Goal: Task Accomplishment & Management: Manage account settings

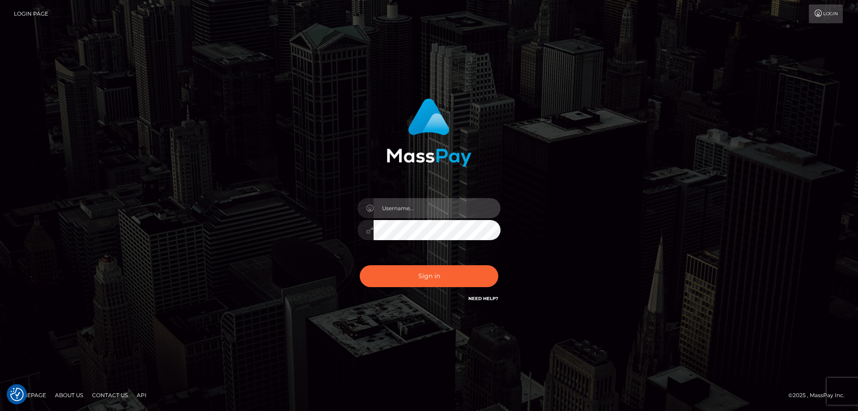
type input "Dan.Cirnat"
click at [490, 262] on div at bounding box center [417, 291] width 183 height 102
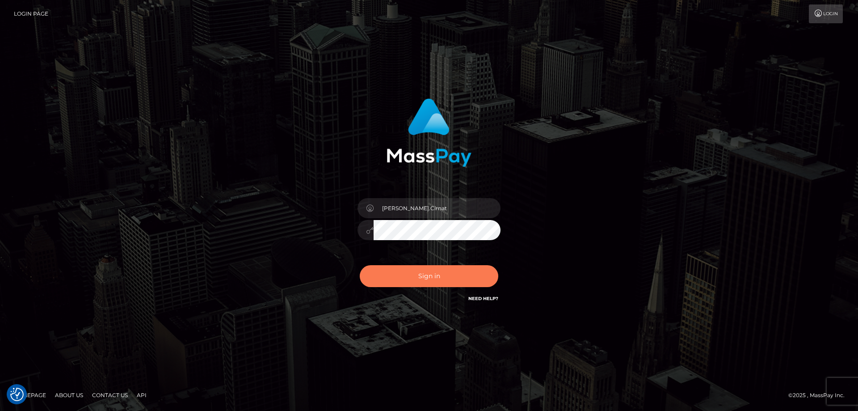
click at [449, 271] on button "Sign in" at bounding box center [429, 276] width 139 height 22
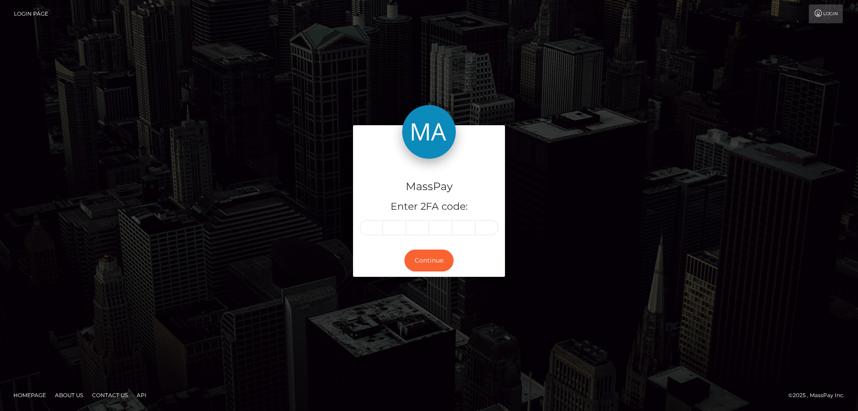
click at [378, 227] on input "text" at bounding box center [371, 227] width 23 height 15
type input "4"
type input "9"
type input "0"
type input "4"
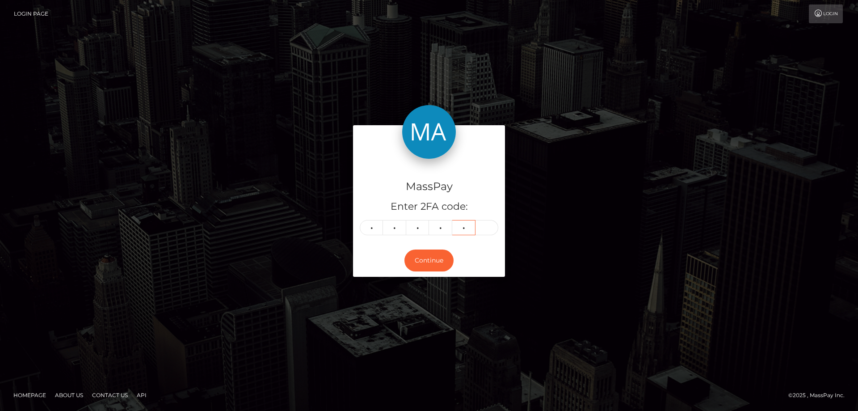
type input "6"
type input "9"
type input "4"
type input "9"
type input "0"
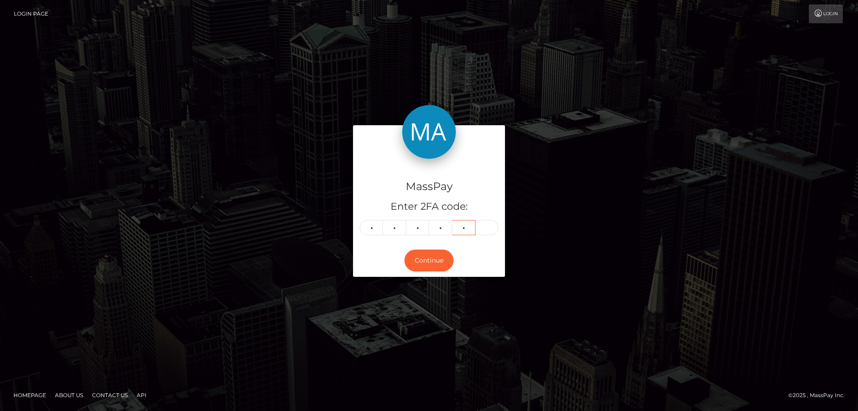
type input "4"
type input "6"
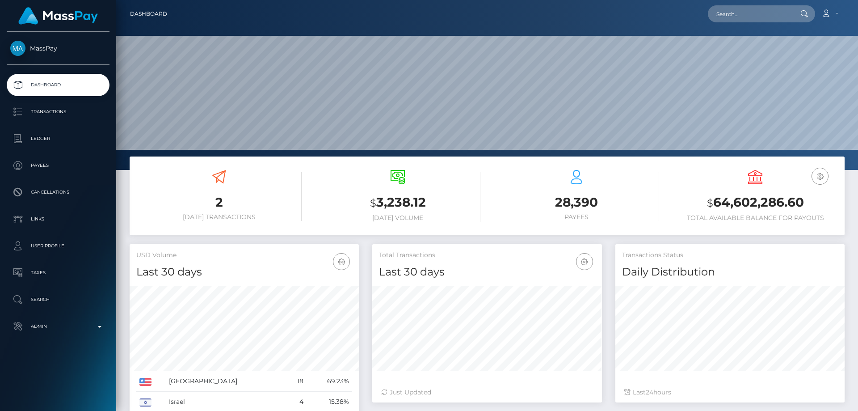
scroll to position [159, 230]
paste input "wdrl_4FVJi48yX4CWZ"
type input "wdrl_4FVJi48yX4CWZ"
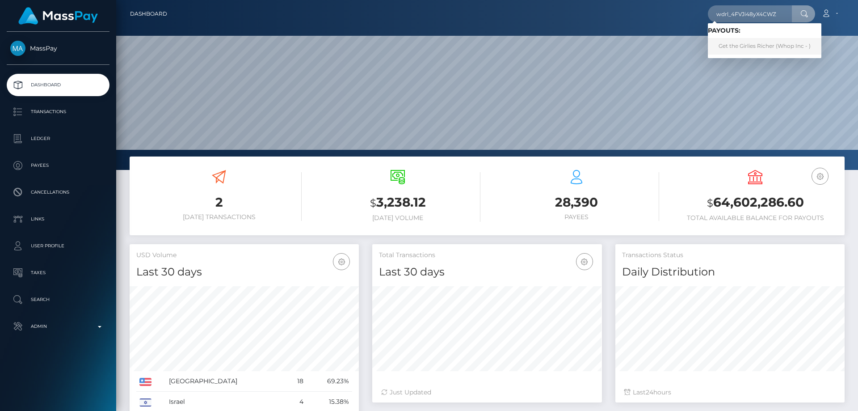
click at [761, 39] on link "Get the Girlies Richer (Whop Inc - )" at bounding box center [765, 46] width 114 height 17
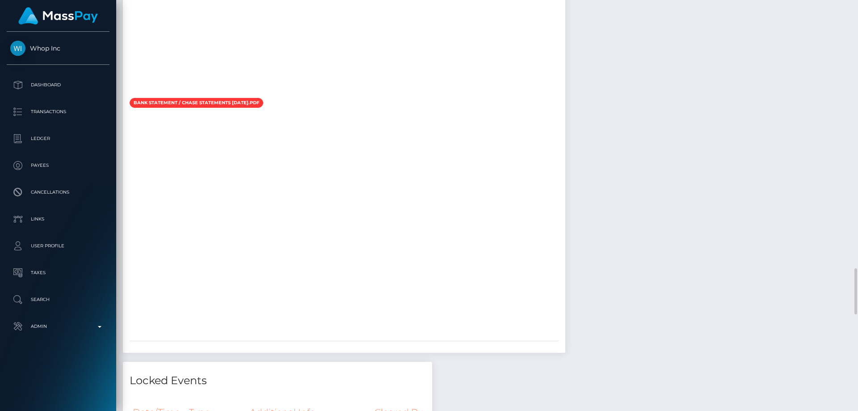
scroll to position [107, 230]
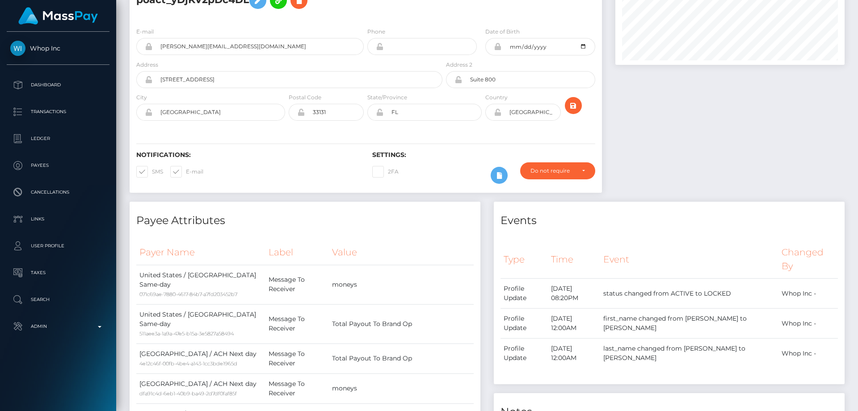
scroll to position [0, 0]
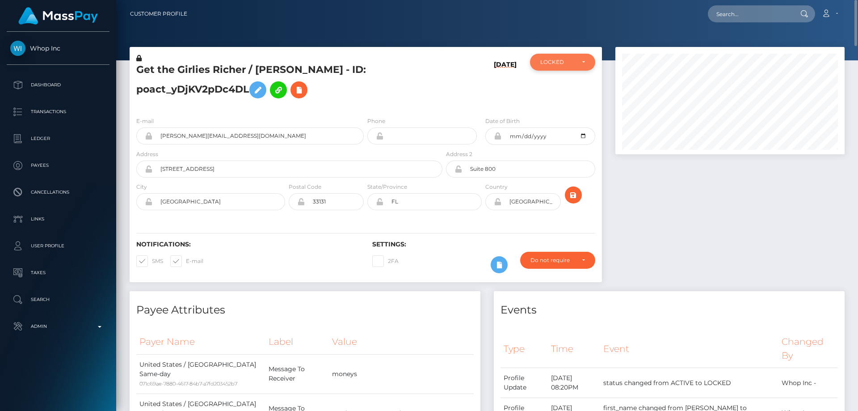
click at [569, 60] on div "LOCKED" at bounding box center [557, 62] width 34 height 7
click at [565, 85] on link "ACTIVE" at bounding box center [562, 86] width 65 height 17
select select "ACTIVE"
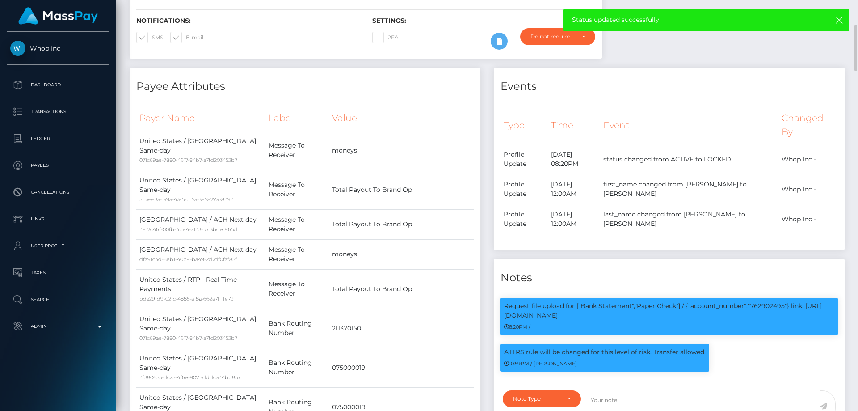
scroll to position [0, 0]
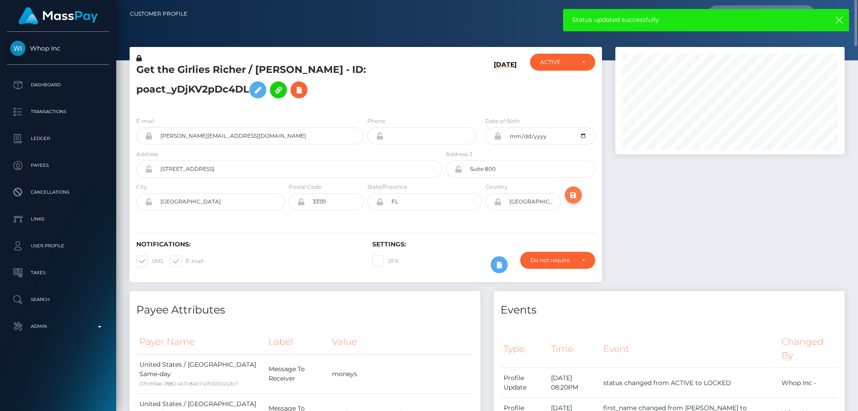
click at [571, 193] on icon "submit" at bounding box center [573, 195] width 11 height 11
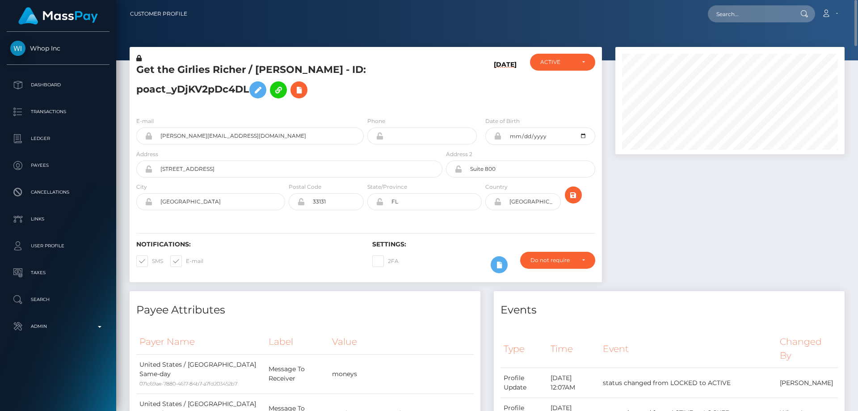
click at [725, 275] on div at bounding box center [730, 169] width 243 height 244
click at [703, 224] on div at bounding box center [730, 169] width 243 height 244
drag, startPoint x: 854, startPoint y: 378, endPoint x: 844, endPoint y: -36, distance: 414.1
click at [844, 0] on html "Whop Inc Dashboard Transactions Ledger Payees Cancellations Links" at bounding box center [429, 205] width 858 height 411
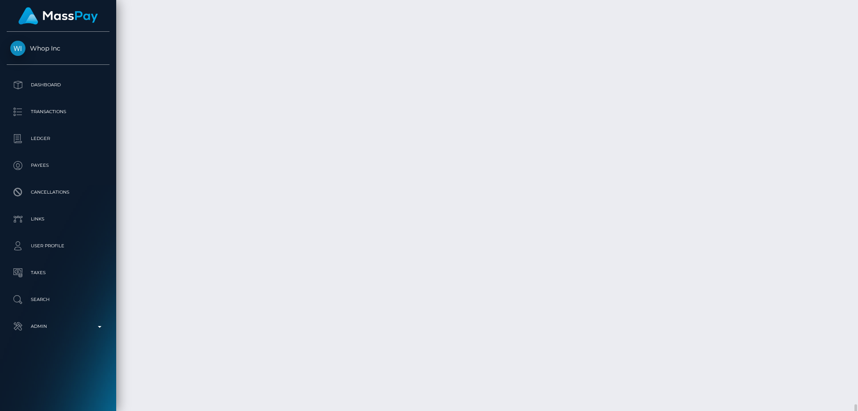
scroll to position [3220, 0]
click at [61, 328] on p "Admin" at bounding box center [58, 326] width 96 height 13
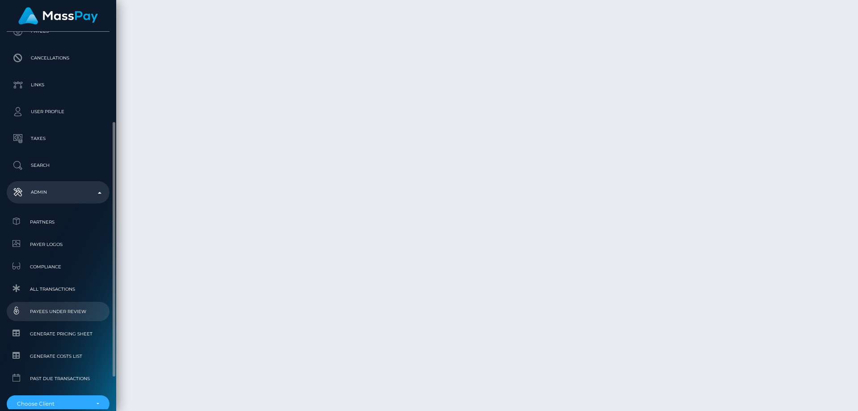
click at [69, 312] on span "Payees under Review" at bounding box center [58, 311] width 96 height 10
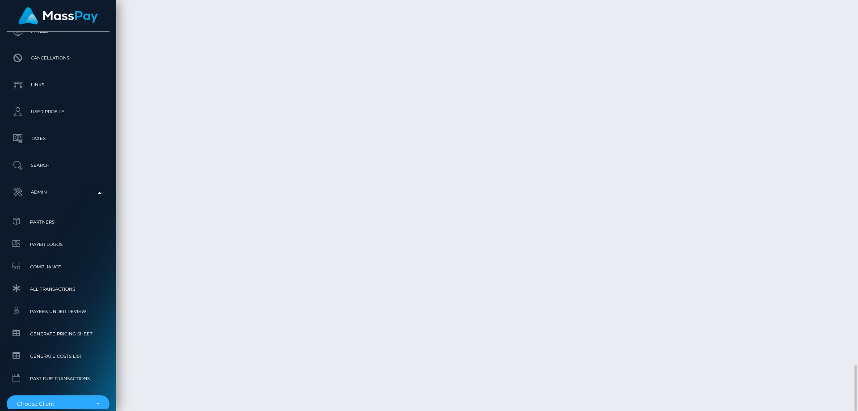
drag, startPoint x: 491, startPoint y: 375, endPoint x: 484, endPoint y: 378, distance: 7.2
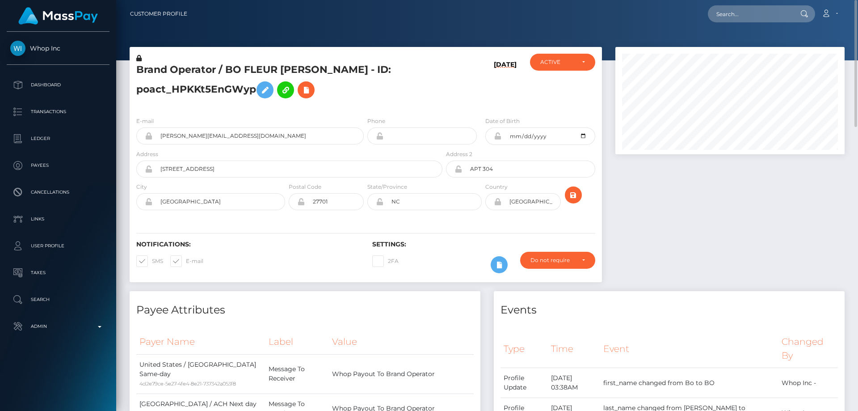
click at [771, 156] on div at bounding box center [730, 169] width 243 height 244
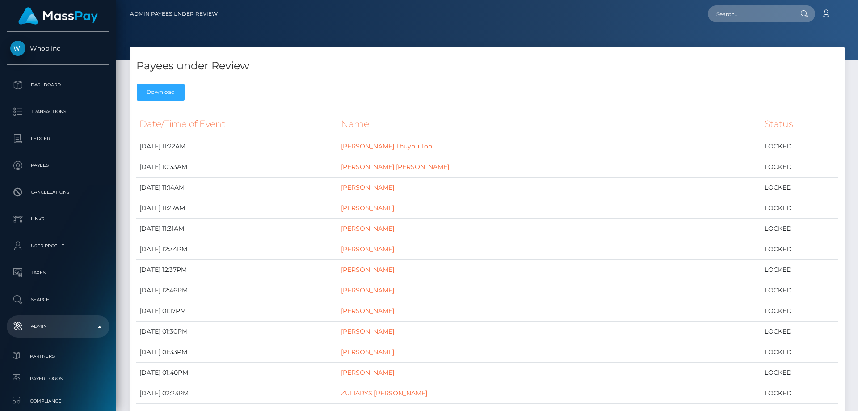
click at [650, 68] on h4 "Payees under Review" at bounding box center [487, 66] width 702 height 16
select select
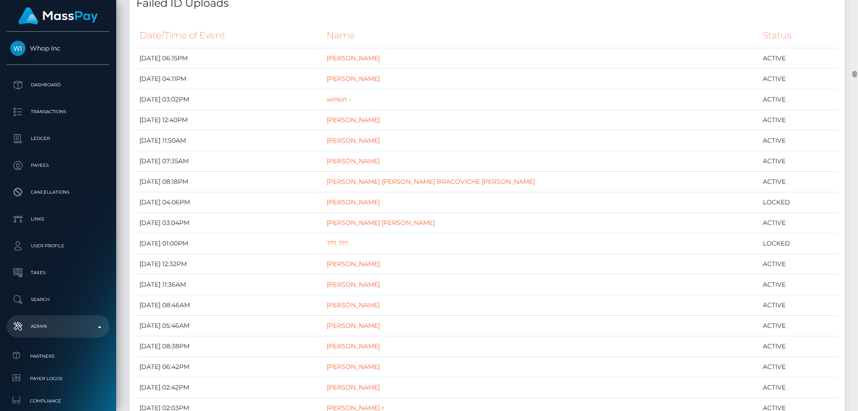
scroll to position [3708, 0]
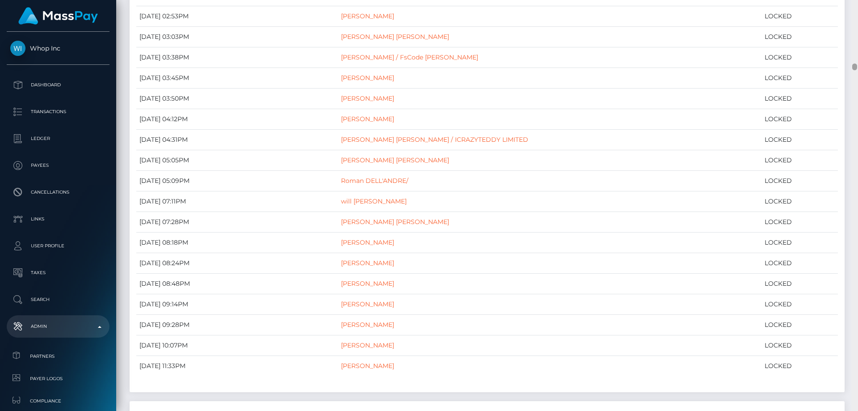
drag, startPoint x: 856, startPoint y: 18, endPoint x: 857, endPoint y: 68, distance: 50.1
click at [857, 68] on div at bounding box center [855, 205] width 7 height 411
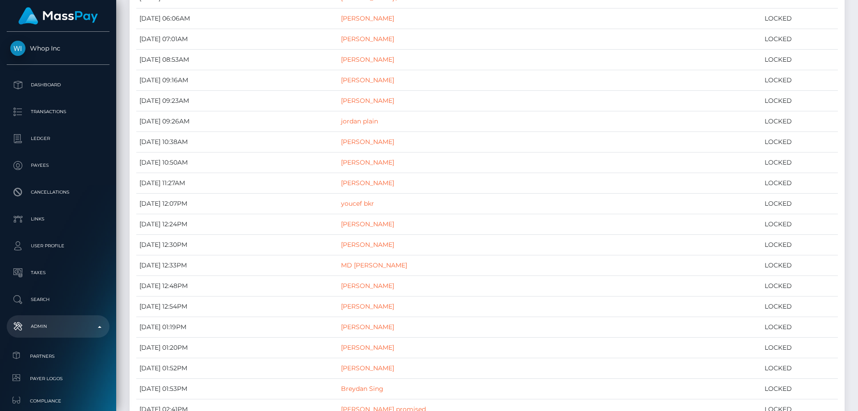
scroll to position [0, 0]
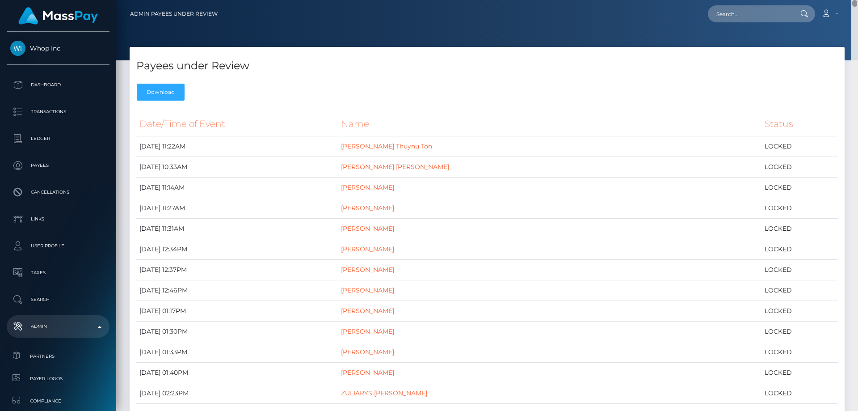
drag, startPoint x: 855, startPoint y: 100, endPoint x: 857, endPoint y: -2, distance: 101.9
click at [857, 0] on html "Whop Inc Dashboard Transactions Ledger Payees Cancellations Links" at bounding box center [429, 205] width 858 height 411
click at [611, 75] on div "Payees under Review Download" at bounding box center [487, 76] width 715 height 58
click at [621, 76] on div "Payees under Review Download" at bounding box center [487, 76] width 715 height 58
paste input "wdrl_4FVJi48yX4CWZ"
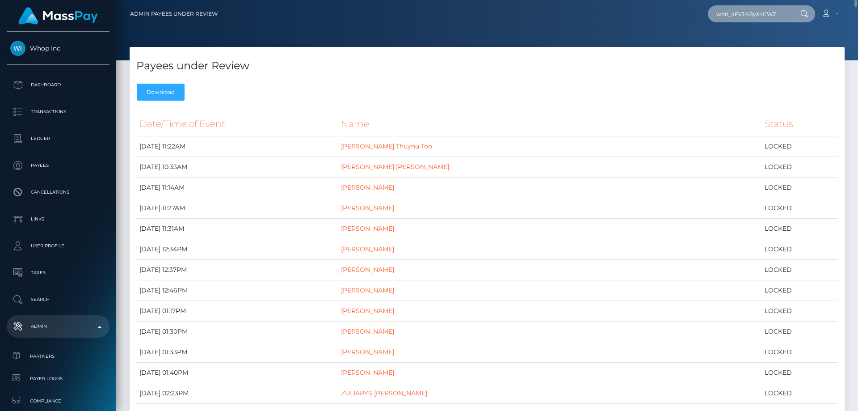
type input "wdrl_4FVJi48yX4CWZ"
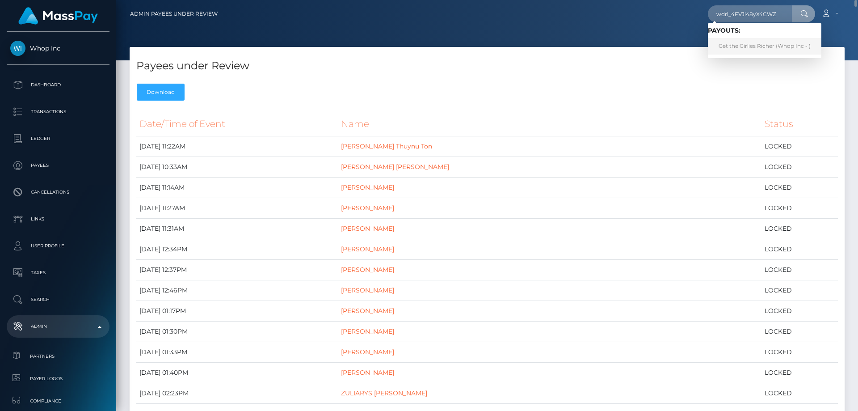
click at [733, 43] on link "Get the Girlies Richer (Whop Inc - )" at bounding box center [765, 46] width 114 height 17
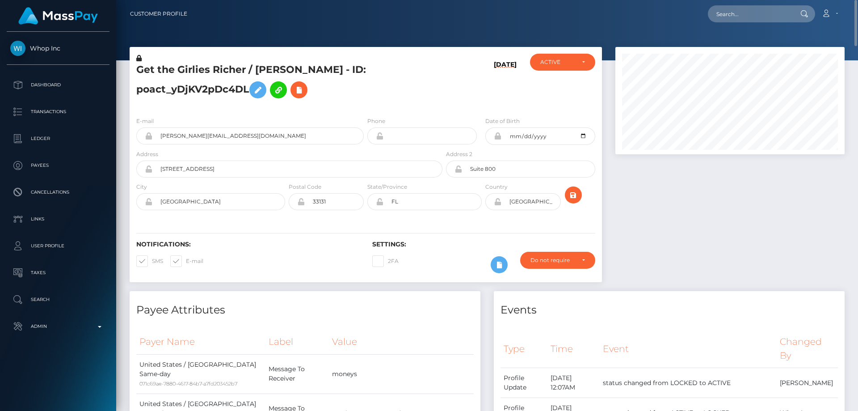
drag, startPoint x: 765, startPoint y: 300, endPoint x: 758, endPoint y: 298, distance: 7.8
click at [764, 300] on div "Events" at bounding box center [669, 304] width 351 height 27
click at [574, 195] on icon "submit" at bounding box center [573, 195] width 11 height 11
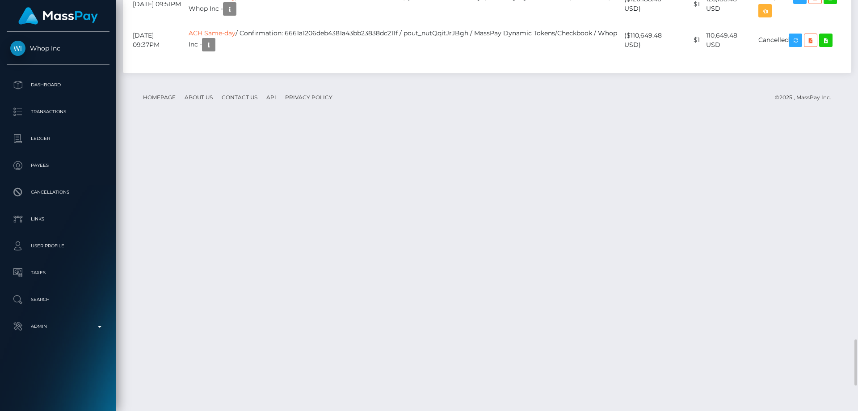
scroll to position [3174, 0]
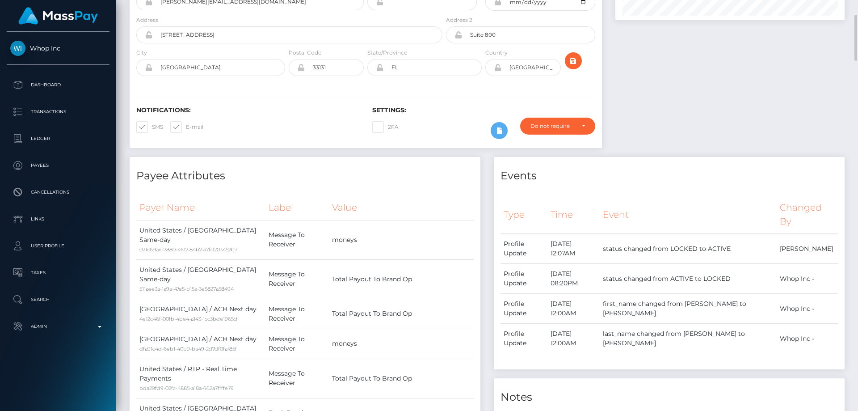
scroll to position [0, 0]
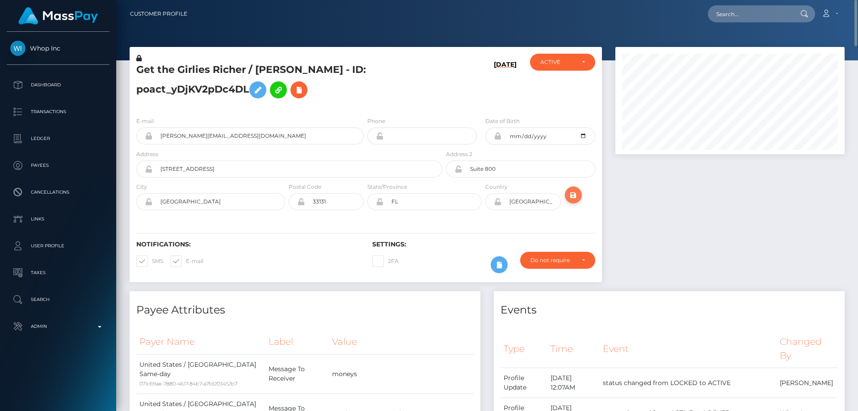
click at [574, 192] on icon "submit" at bounding box center [573, 195] width 11 height 11
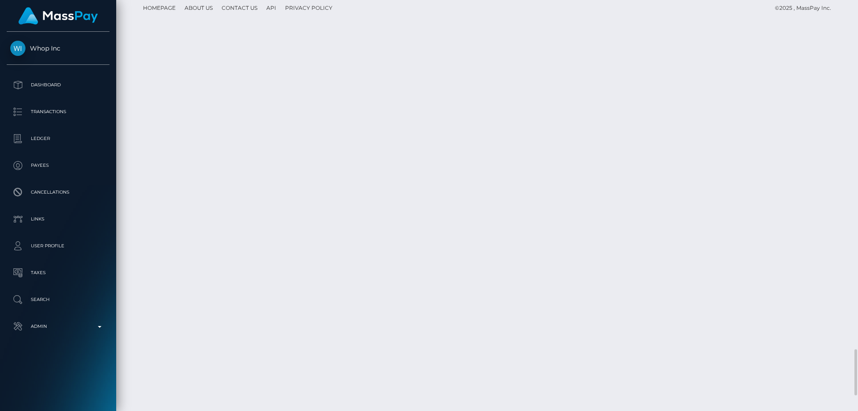
scroll to position [3174, 0]
